Goal: Task Accomplishment & Management: Complete application form

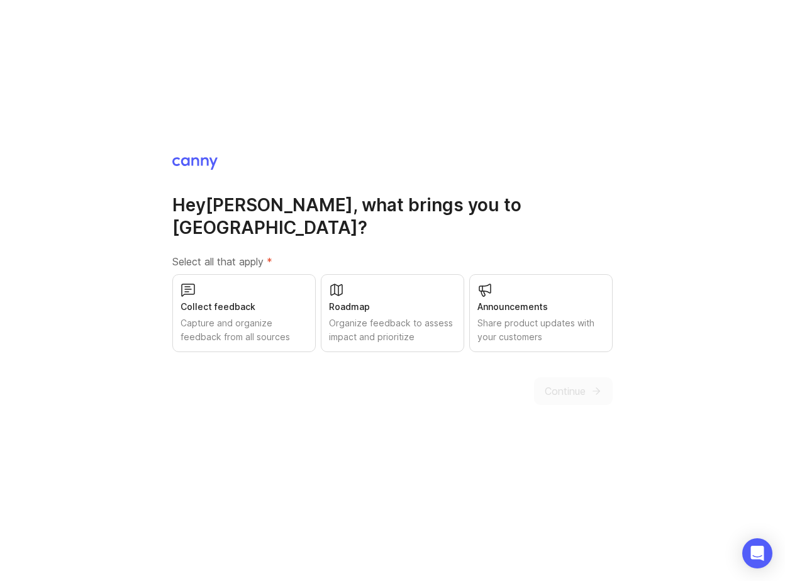
click at [265, 274] on div "Collect feedback Capture and organize feedback from all sources" at bounding box center [243, 313] width 143 height 78
click at [554, 377] on button "Continue" at bounding box center [573, 391] width 79 height 28
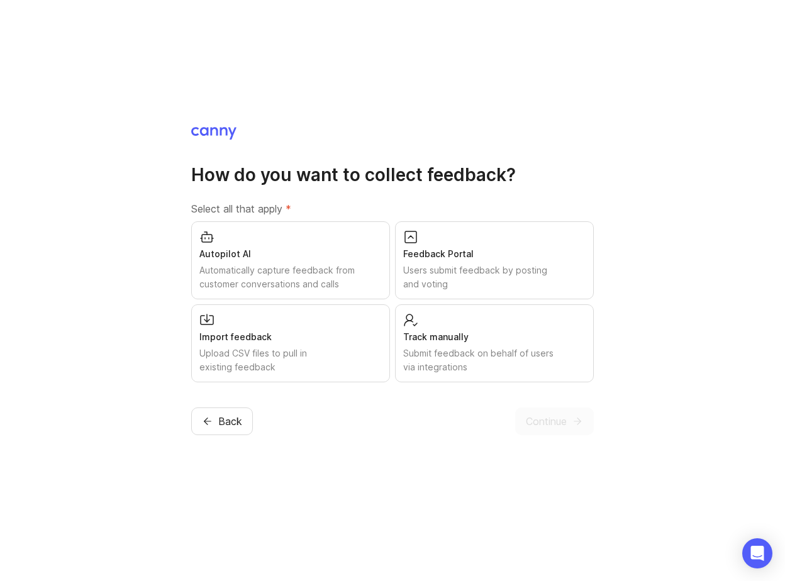
click at [495, 275] on div "Users submit feedback by posting and voting" at bounding box center [494, 278] width 182 height 28
click at [553, 414] on span "Continue" at bounding box center [546, 421] width 41 height 15
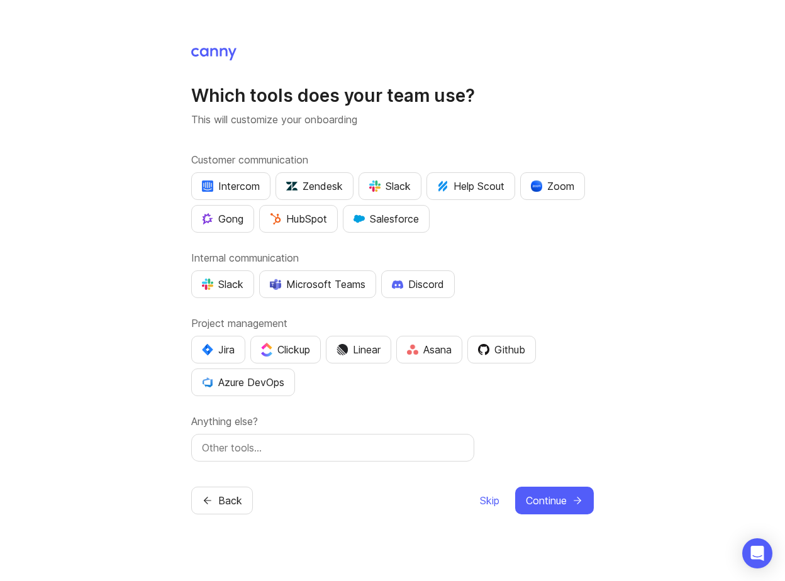
click at [440, 457] on div at bounding box center [332, 448] width 283 height 28
click at [426, 452] on input "text" at bounding box center [333, 447] width 262 height 15
type input "tre"
click at [540, 494] on span "Continue" at bounding box center [546, 500] width 41 height 15
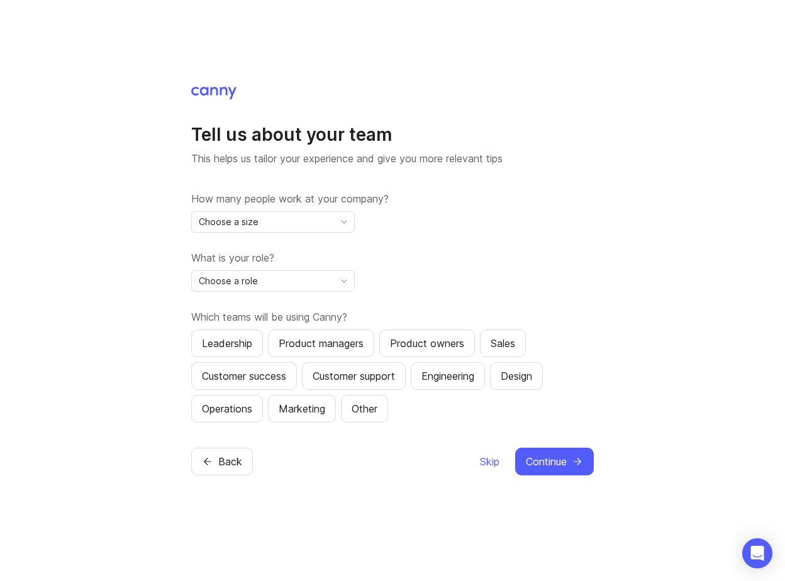
click at [315, 202] on label "How many people work at your company?" at bounding box center [392, 198] width 403 height 15
click at [307, 217] on div "Choose a size" at bounding box center [263, 222] width 142 height 20
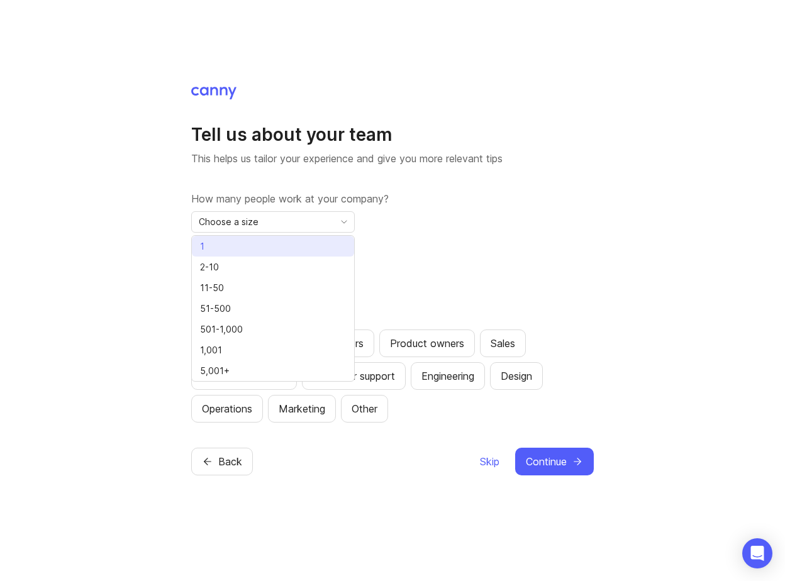
click at [274, 253] on li "1" at bounding box center [273, 246] width 162 height 21
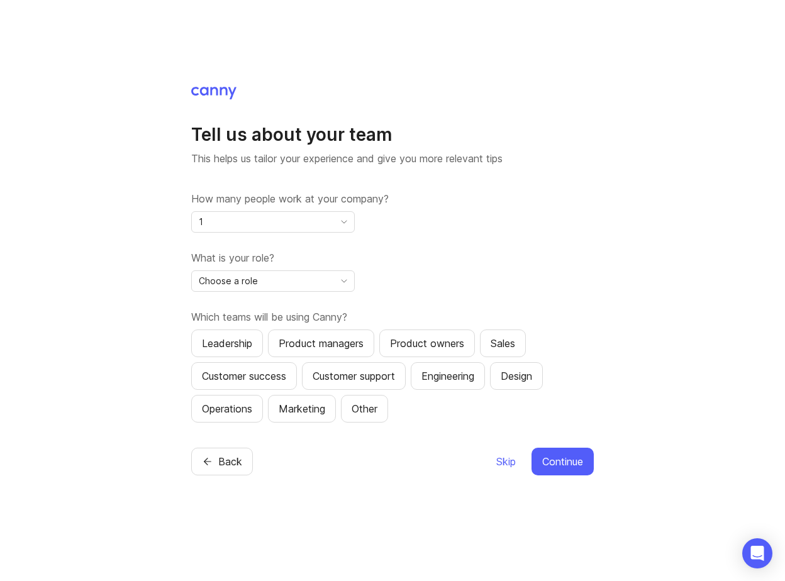
click at [269, 286] on div "Choose a role" at bounding box center [263, 281] width 142 height 20
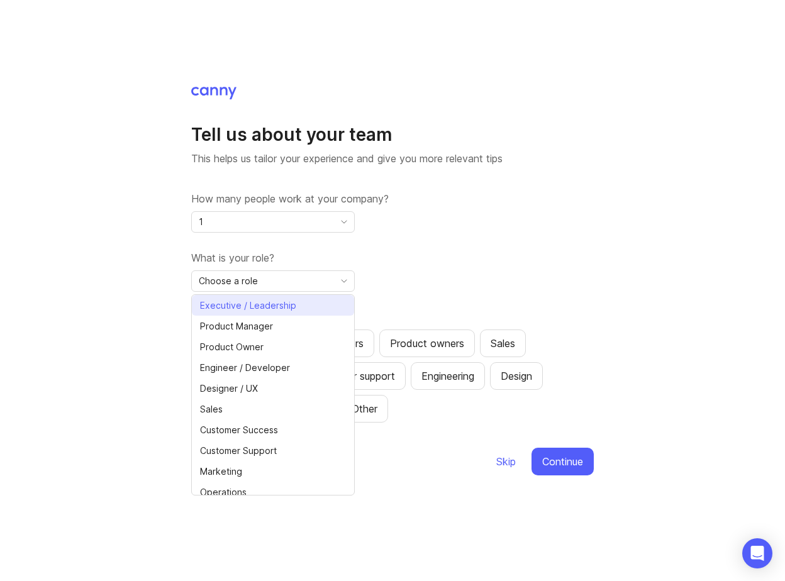
click at [264, 303] on span "Executive / Leadership" at bounding box center [248, 306] width 96 height 14
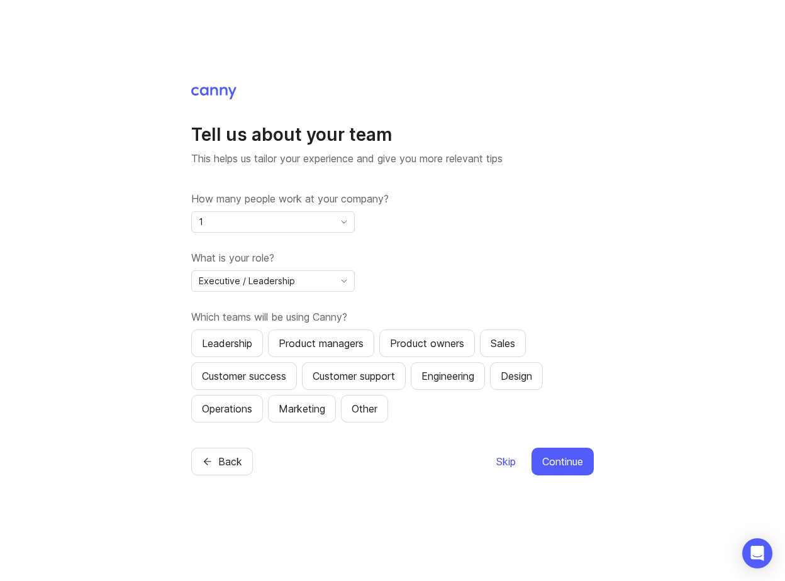
click at [510, 464] on span "Skip" at bounding box center [505, 461] width 19 height 15
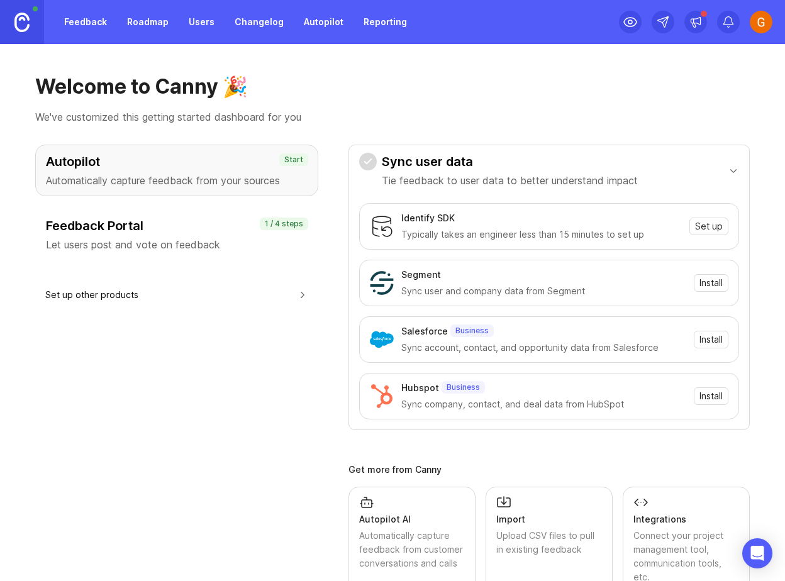
click at [298, 225] on p "1 / 4 steps" at bounding box center [284, 224] width 38 height 10
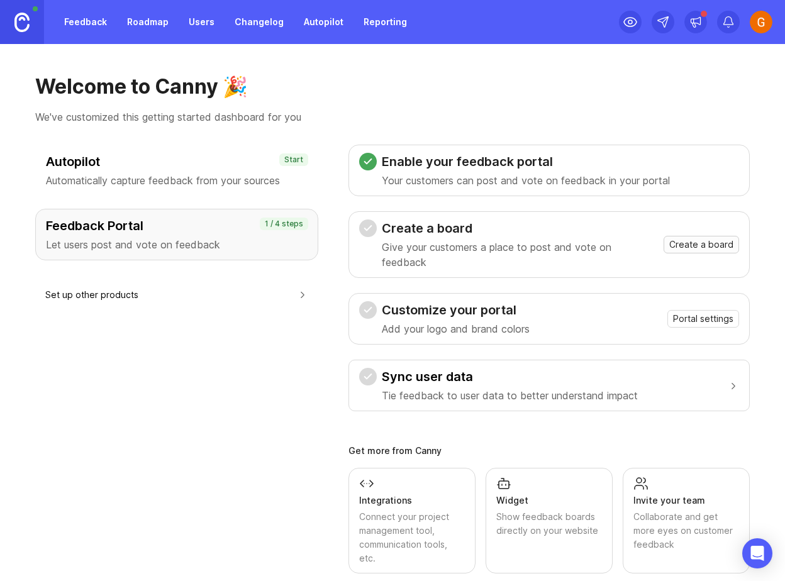
click at [718, 238] on span "Create a board" at bounding box center [701, 244] width 64 height 13
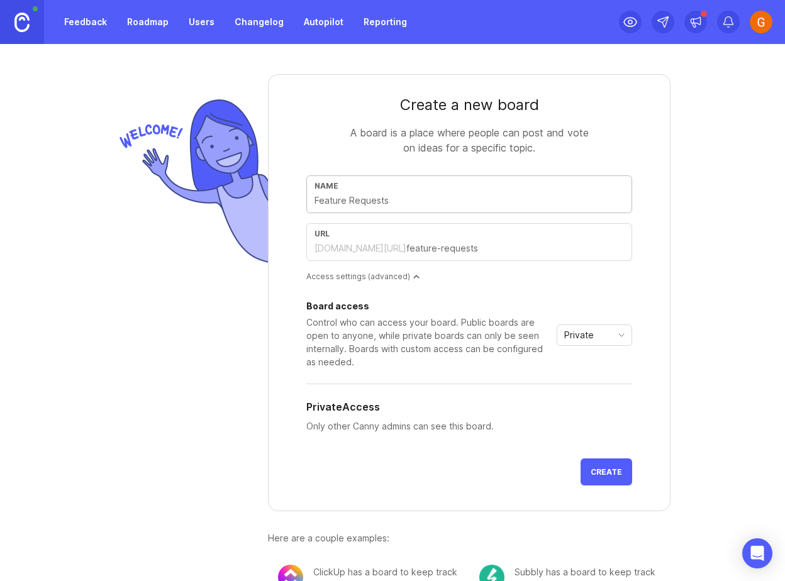
click at [586, 200] on input "text" at bounding box center [468, 201] width 309 height 14
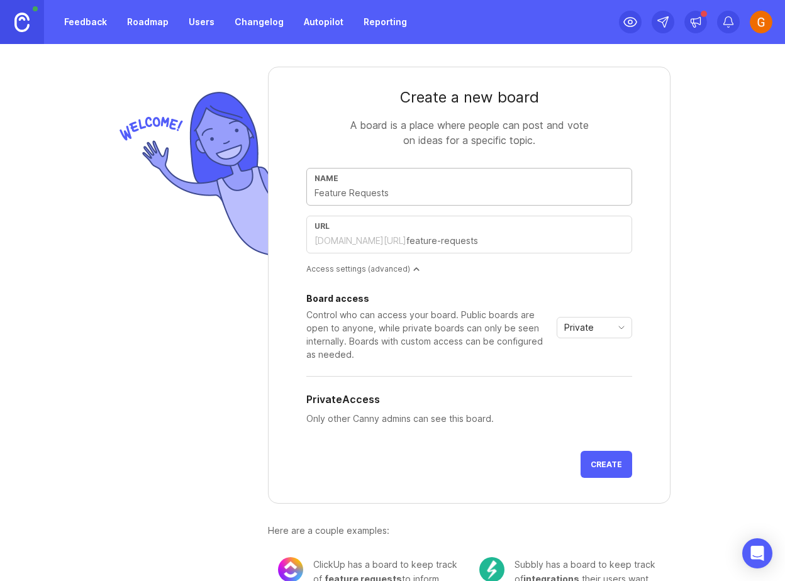
scroll to position [11, 0]
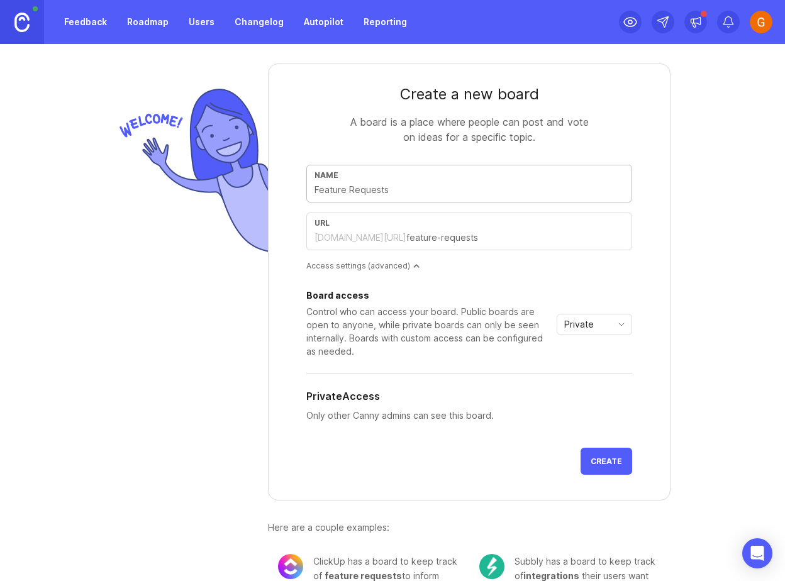
click at [595, 318] on div "Private" at bounding box center [584, 324] width 54 height 20
click at [594, 363] on span "Public" at bounding box center [580, 370] width 30 height 14
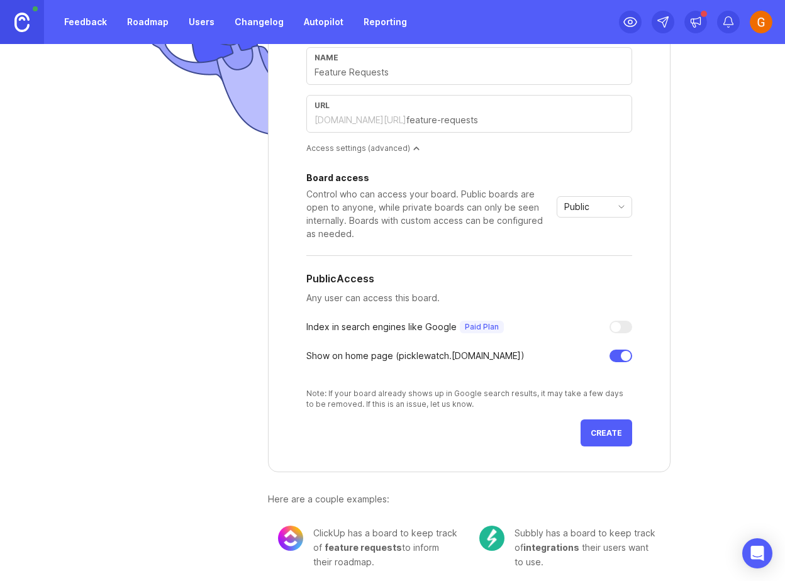
scroll to position [129, 0]
click at [592, 435] on span "Create" at bounding box center [606, 432] width 31 height 9
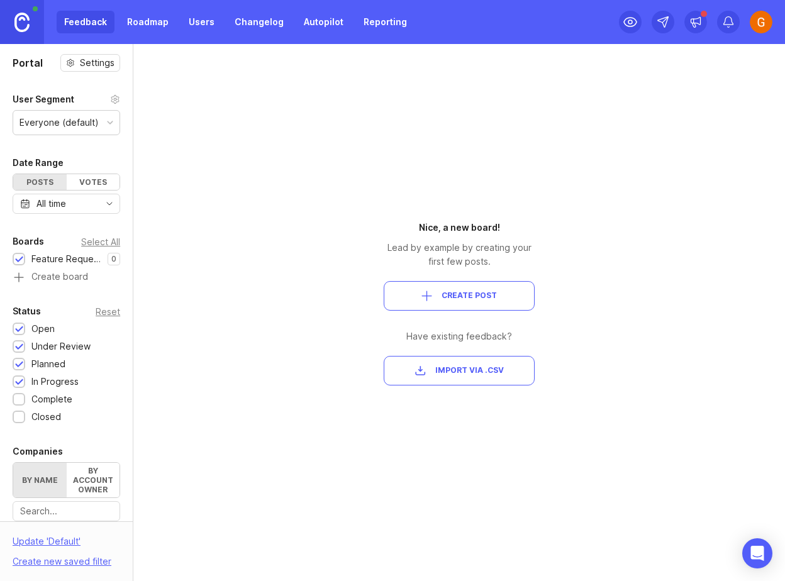
click at [465, 303] on button "Create Post" at bounding box center [459, 296] width 151 height 30
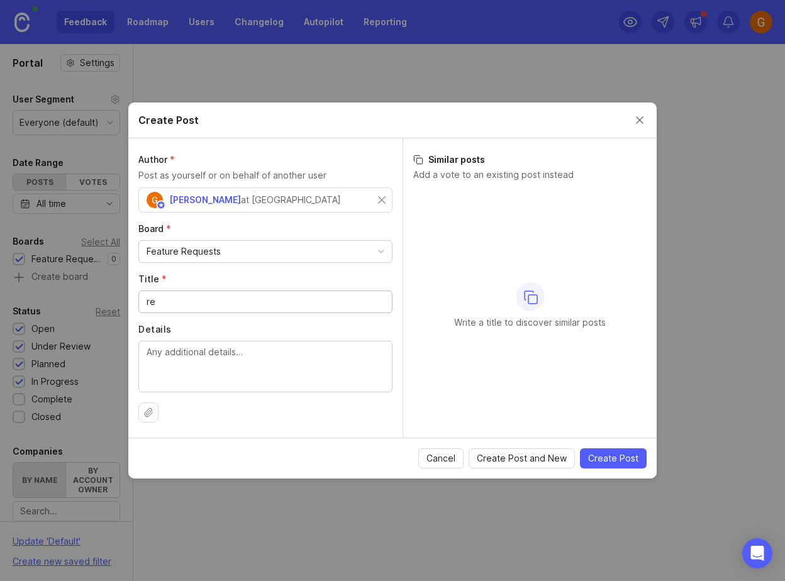
type input "r"
type input "test"
type textarea "test"
click at [601, 453] on span "Create Post" at bounding box center [613, 458] width 50 height 13
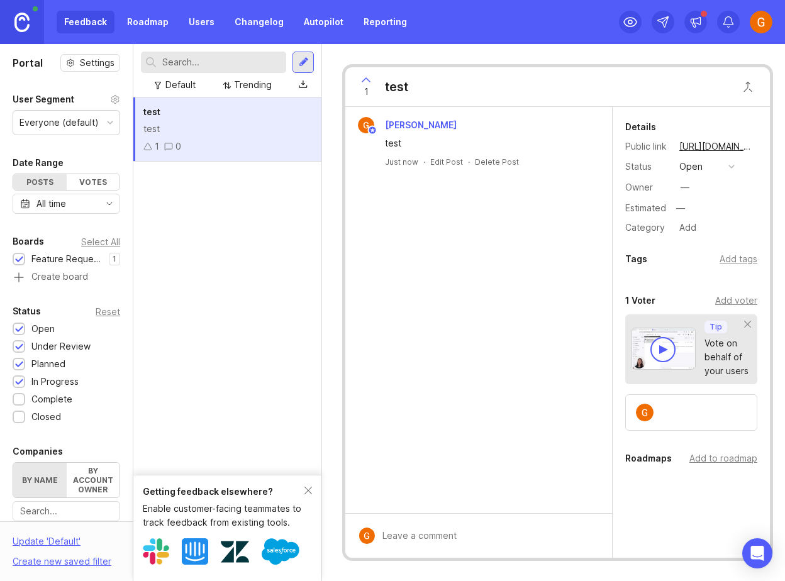
click at [757, 143] on button "copy icon" at bounding box center [766, 147] width 18 height 18
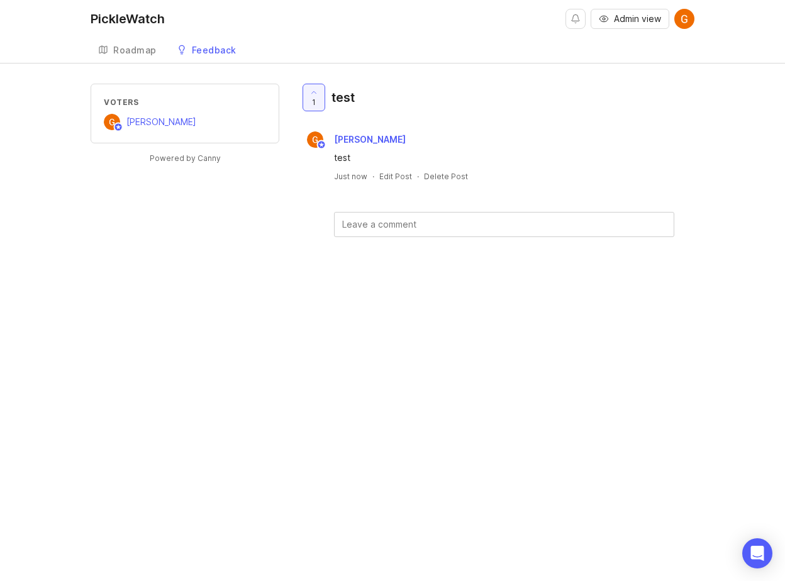
click at [142, 46] on div "Roadmap" at bounding box center [134, 50] width 43 height 9
